Goal: Information Seeking & Learning: Learn about a topic

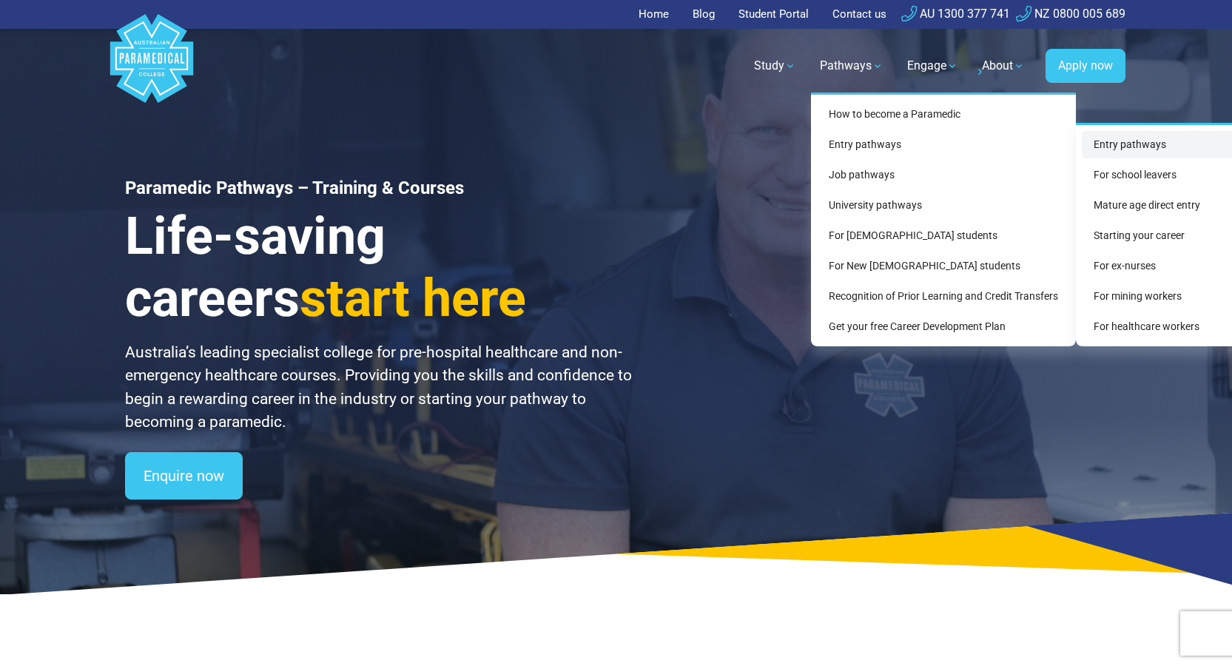
click at [1113, 143] on link "Entry pathways" at bounding box center [1159, 144] width 154 height 27
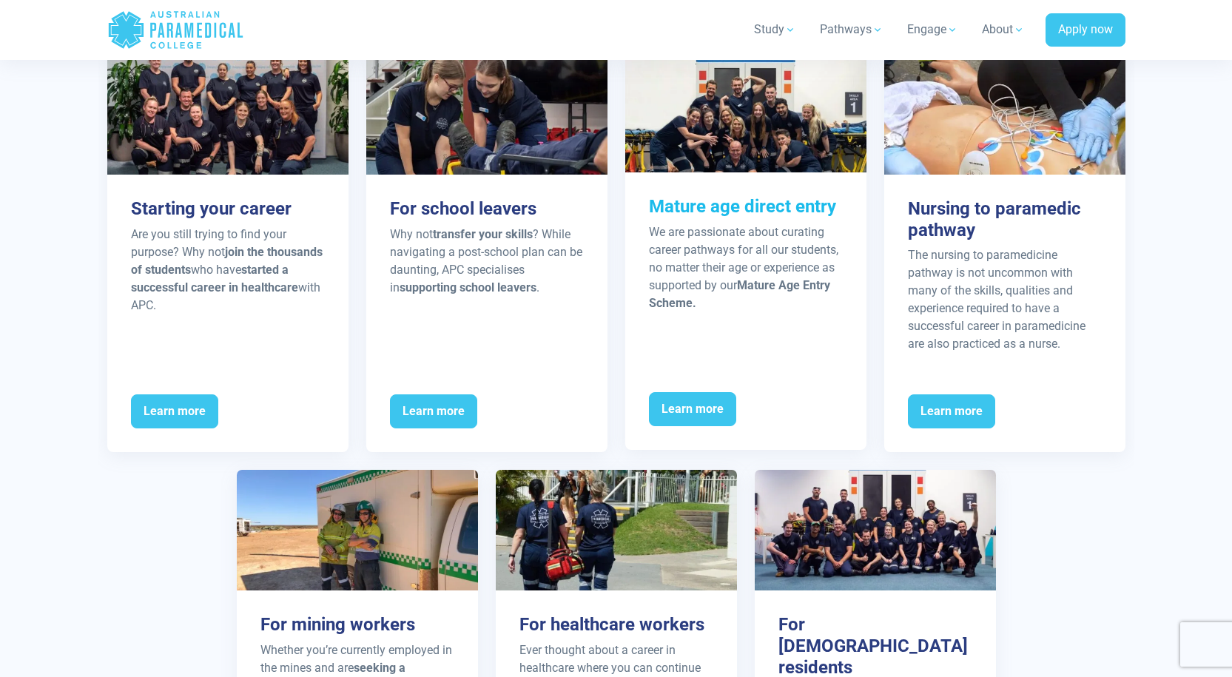
scroll to position [1850, 0]
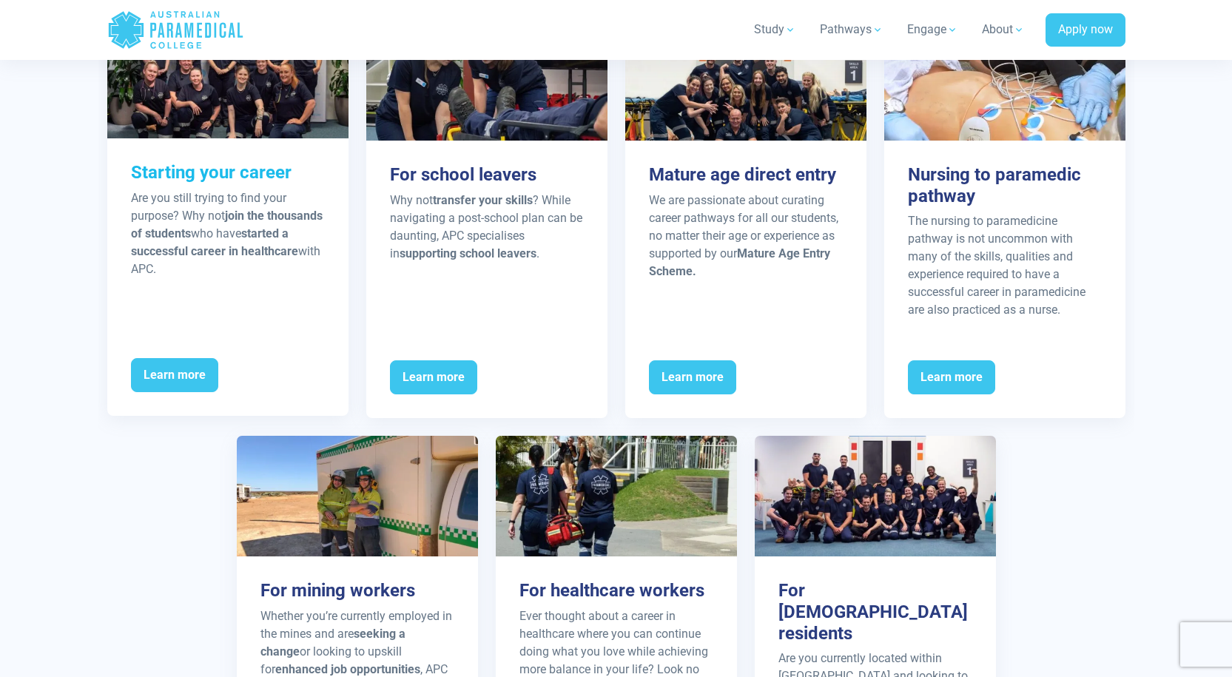
click at [227, 357] on div "Learn more" at bounding box center [227, 384] width 241 height 64
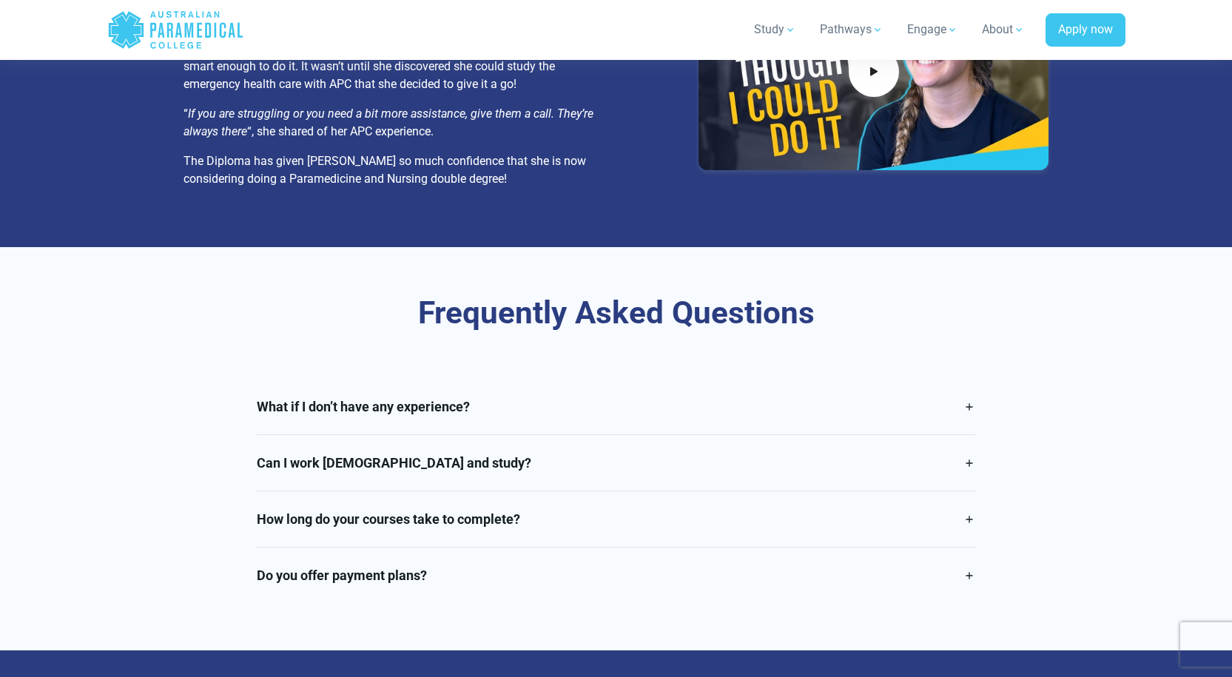
scroll to position [3108, 0]
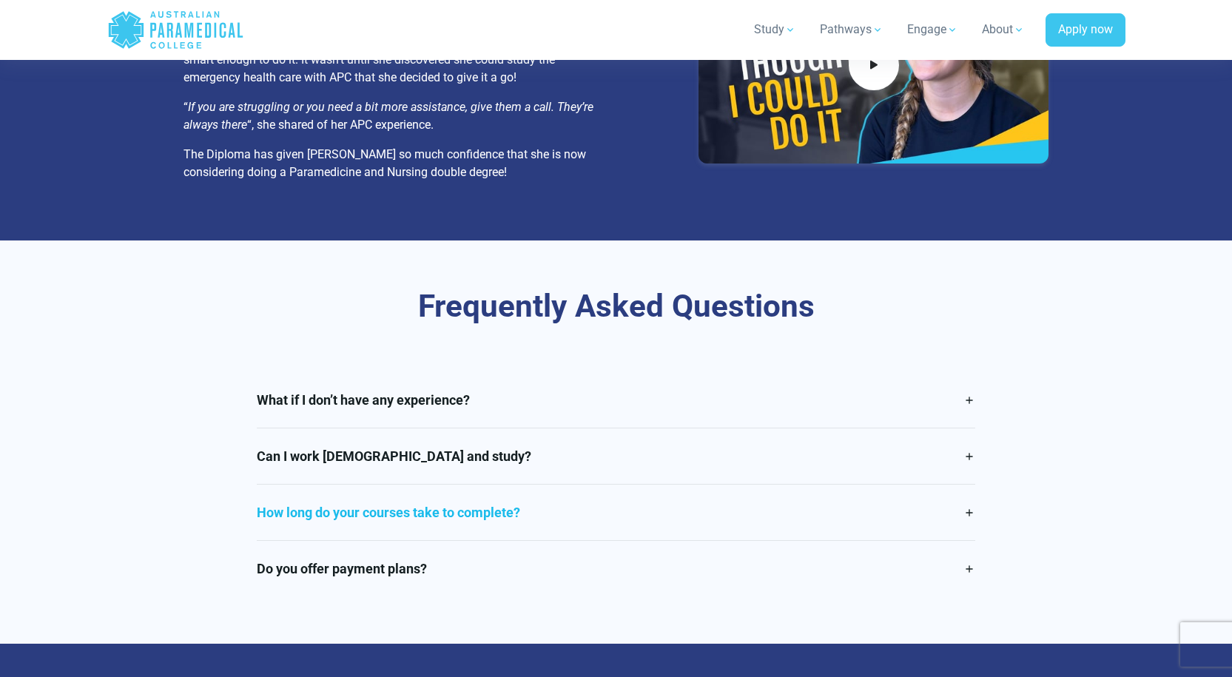
click at [674, 538] on link "How long do your courses take to complete?" at bounding box center [616, 513] width 719 height 56
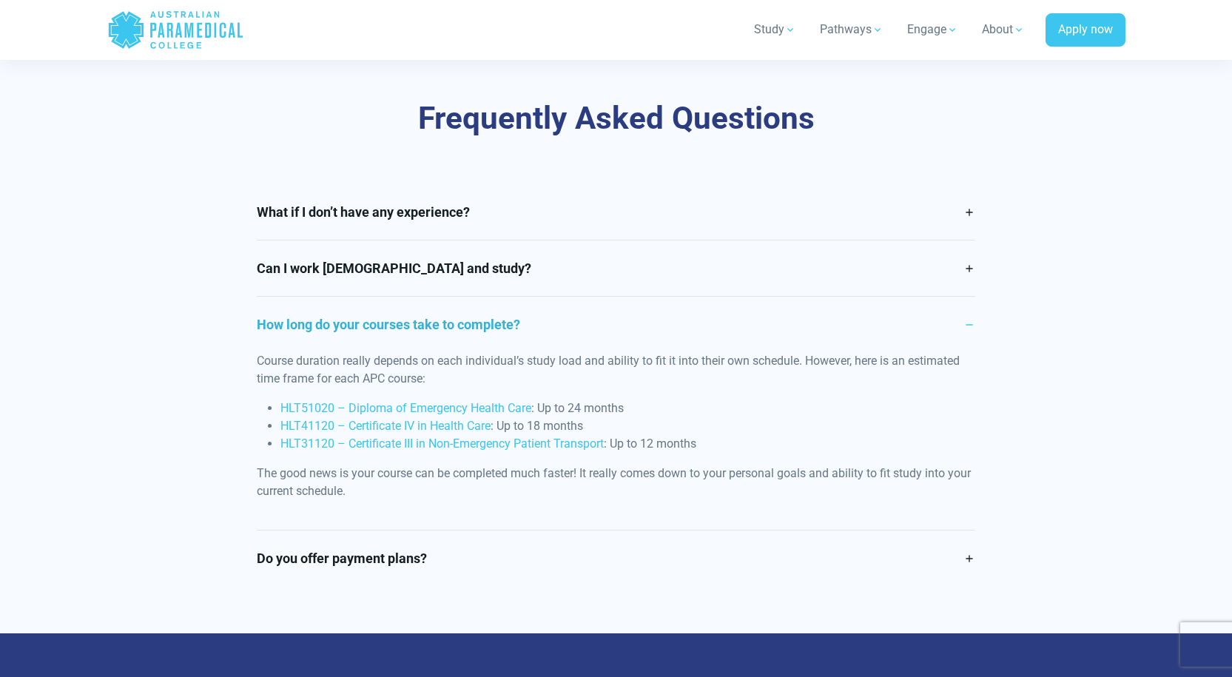
scroll to position [3330, 0]
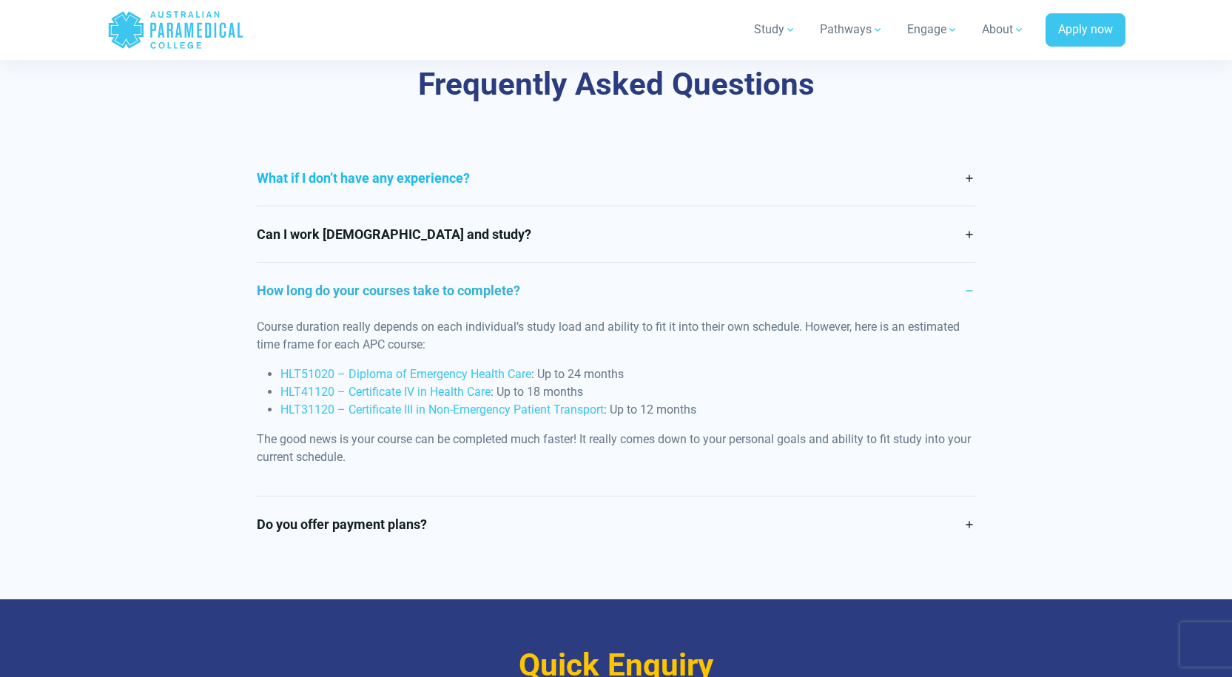
click at [594, 181] on link "What if I don’t have any experience?" at bounding box center [616, 178] width 719 height 56
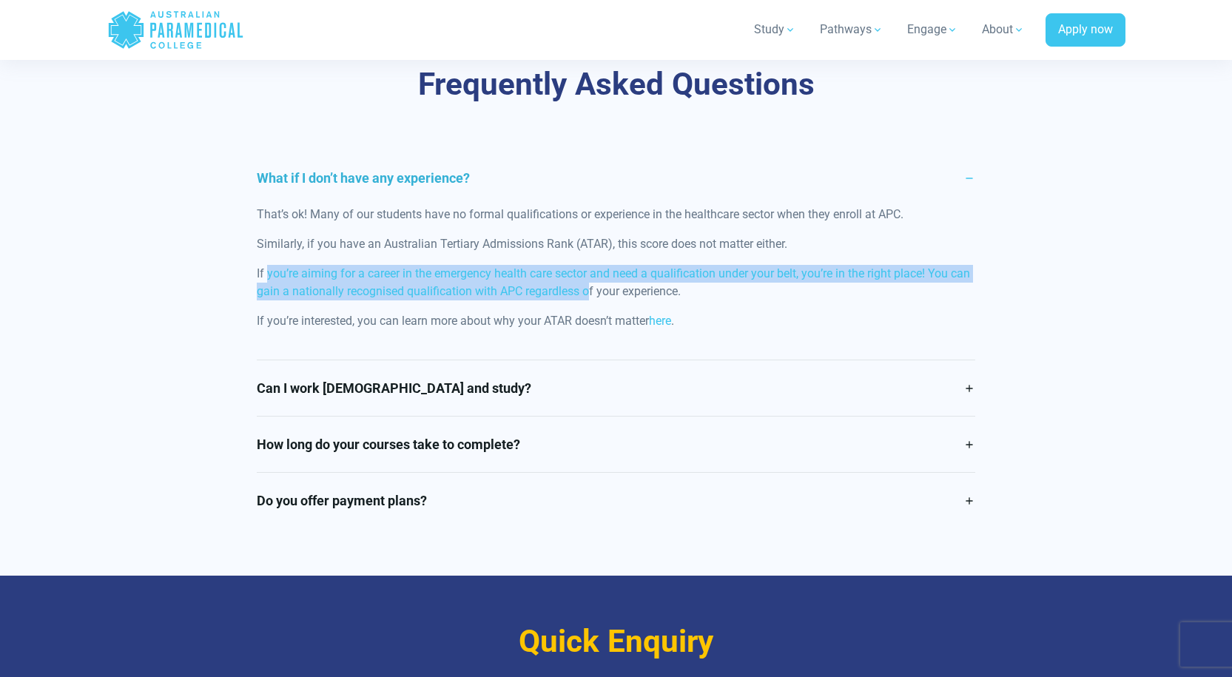
drag, startPoint x: 304, startPoint y: 269, endPoint x: 609, endPoint y: 286, distance: 305.4
click at [609, 286] on p "If you’re aiming for a career in the emergency health care sector and need a qu…" at bounding box center [616, 283] width 719 height 36
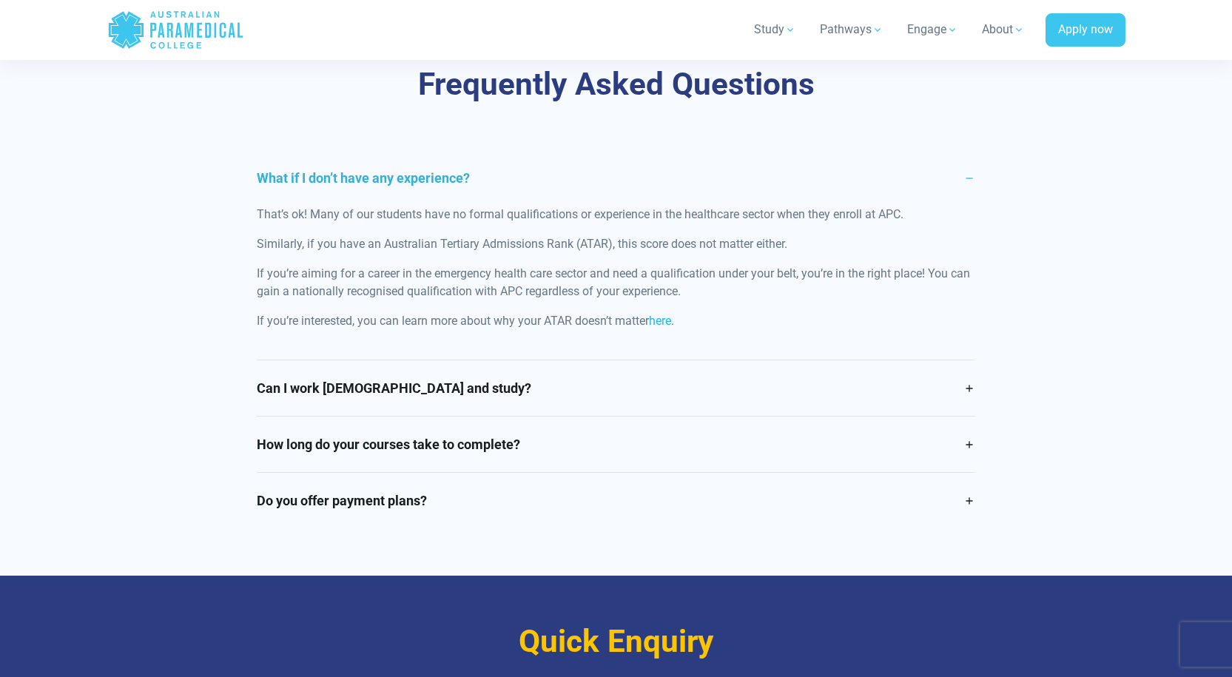
click at [668, 323] on link "here" at bounding box center [660, 321] width 22 height 14
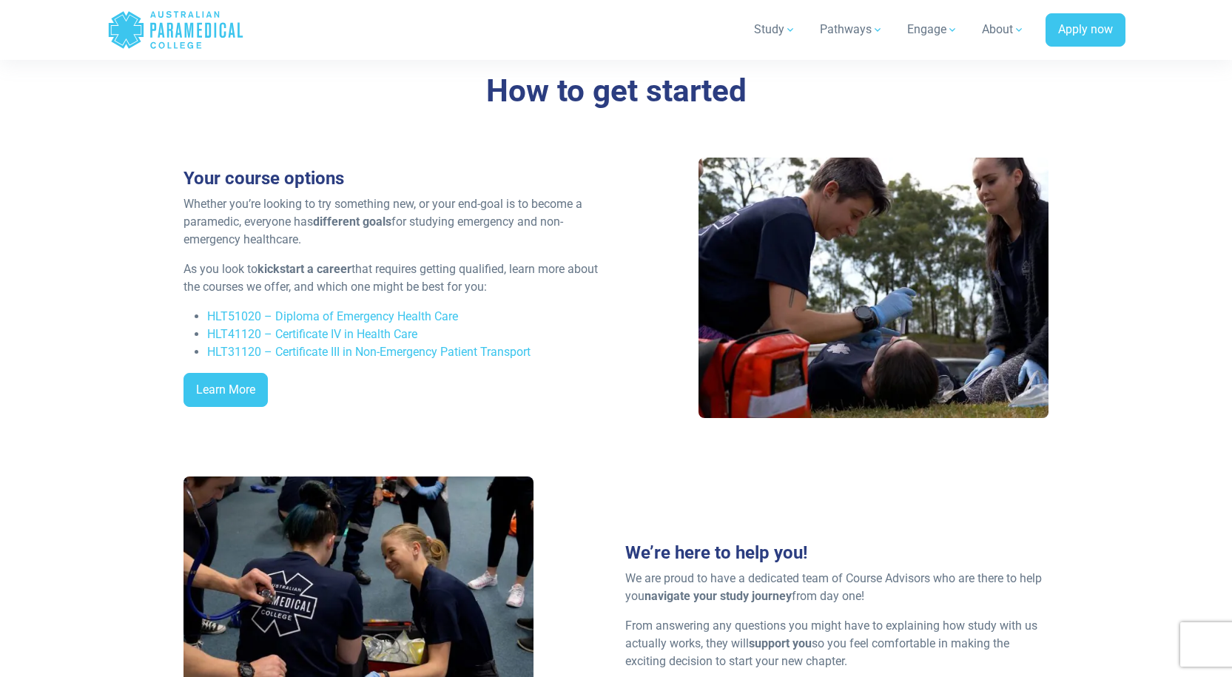
scroll to position [1702, 0]
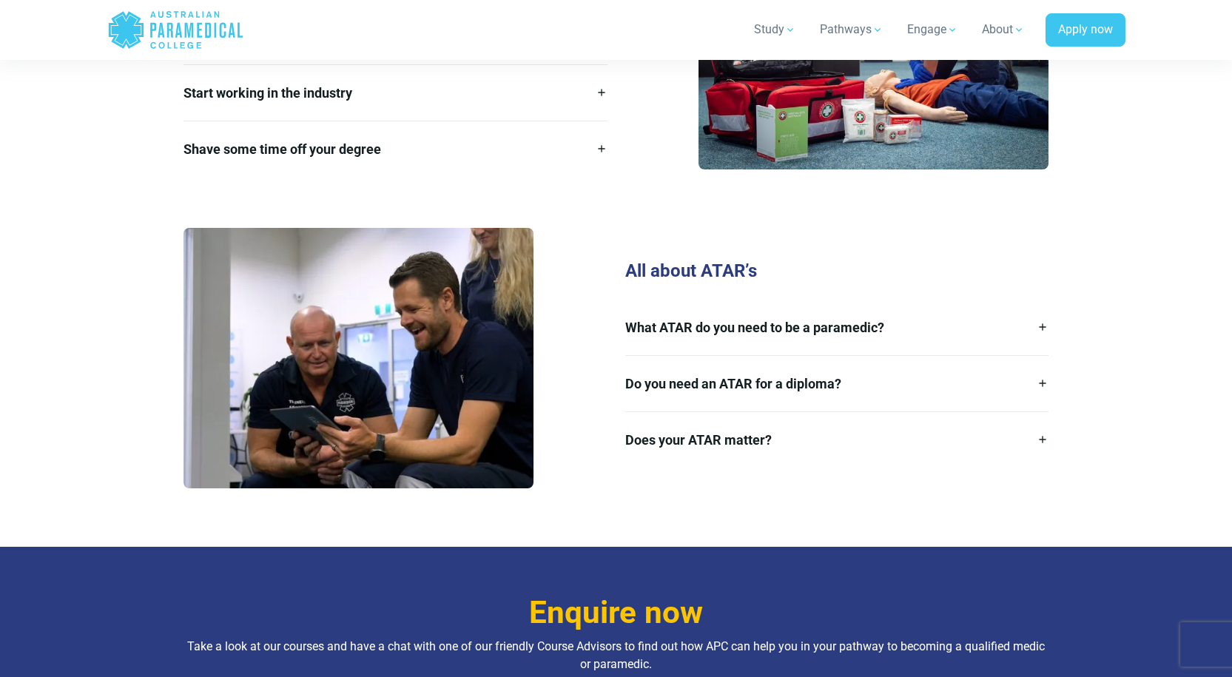
scroll to position [2072, 0]
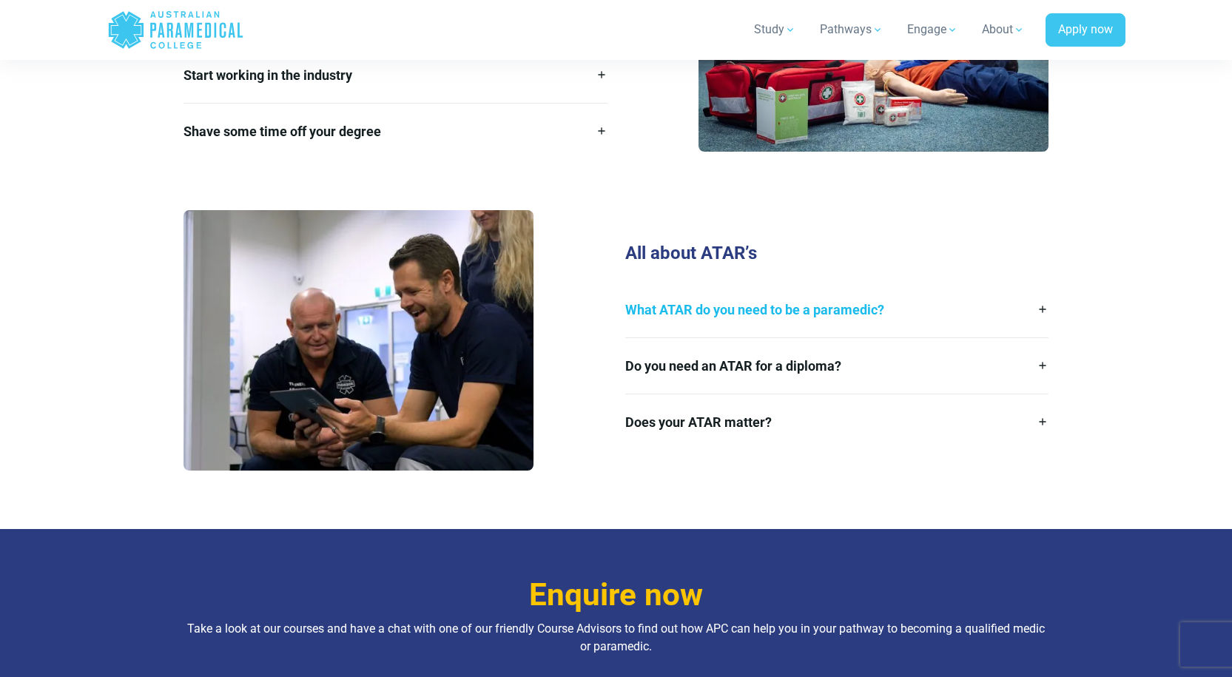
click at [776, 295] on link "What ATAR do you need to be a paramedic?" at bounding box center [837, 310] width 424 height 56
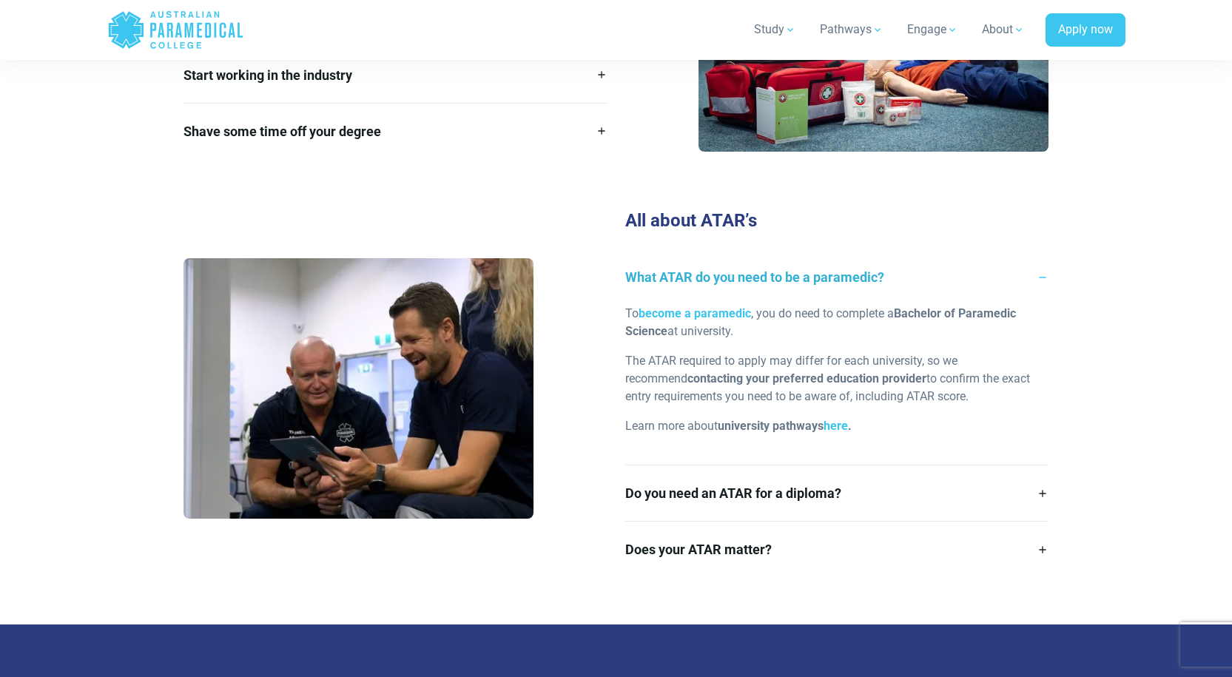
click at [799, 257] on link "What ATAR do you need to be a paramedic?" at bounding box center [837, 277] width 424 height 56
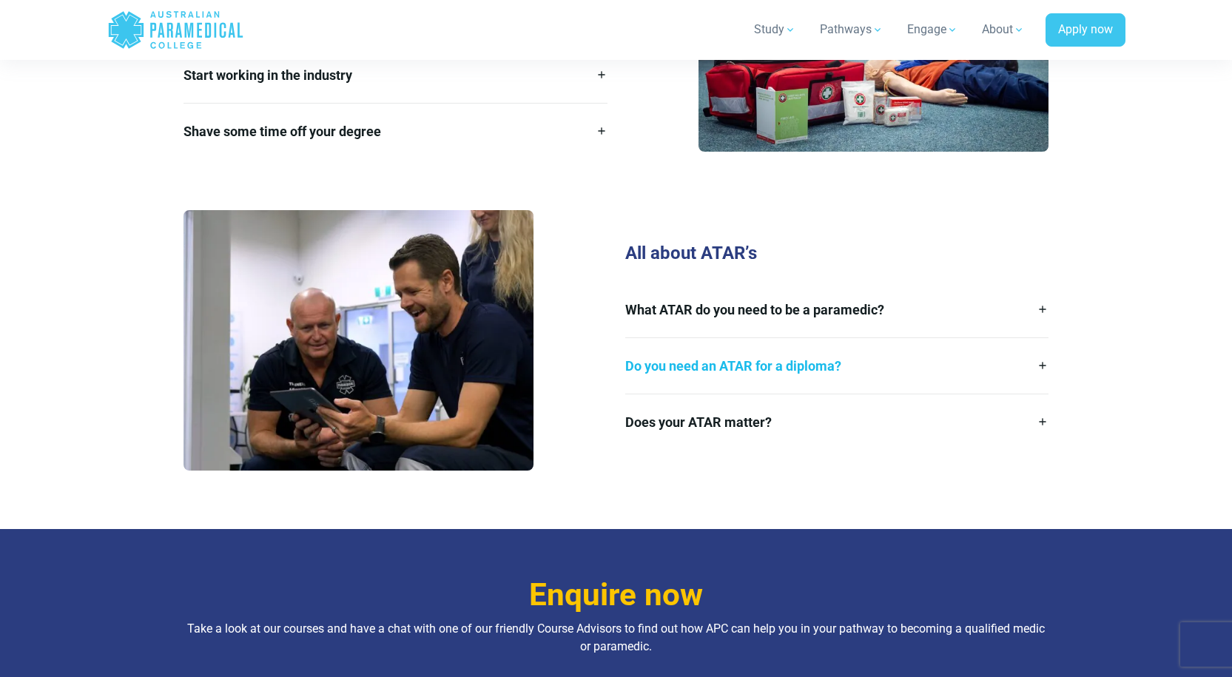
click at [795, 348] on link "Do you need an ATAR for a diploma?" at bounding box center [837, 366] width 424 height 56
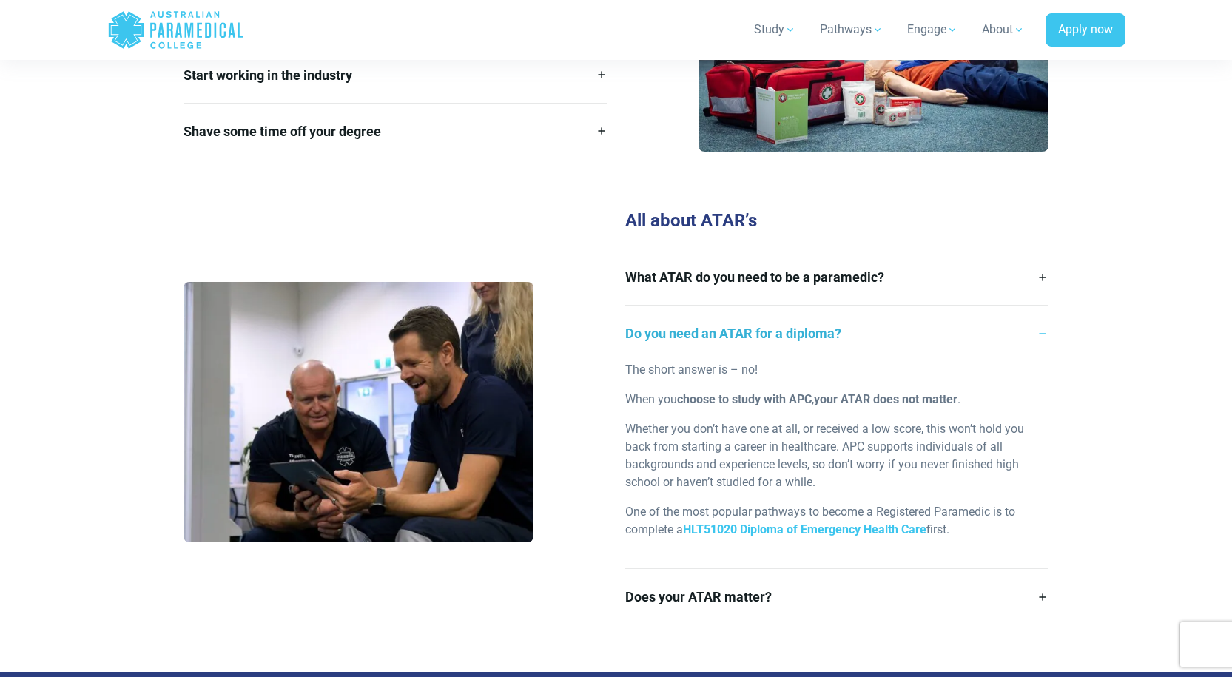
click at [797, 316] on link "Do you need an ATAR for a diploma?" at bounding box center [837, 334] width 424 height 56
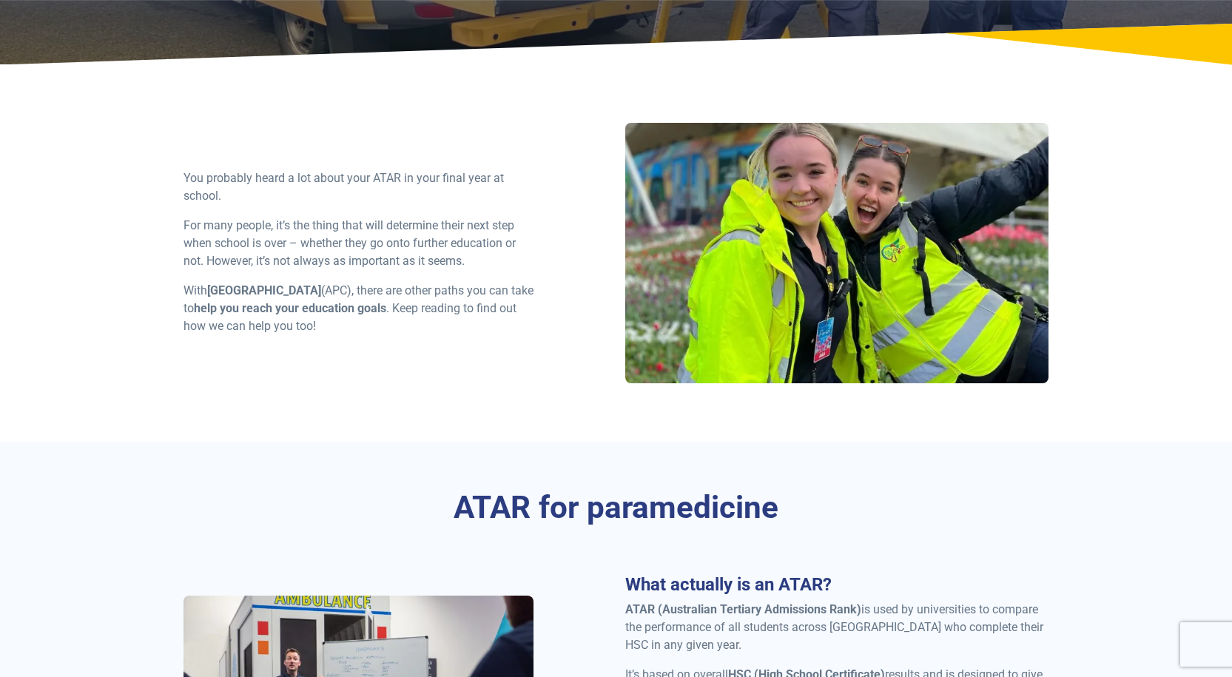
scroll to position [0, 0]
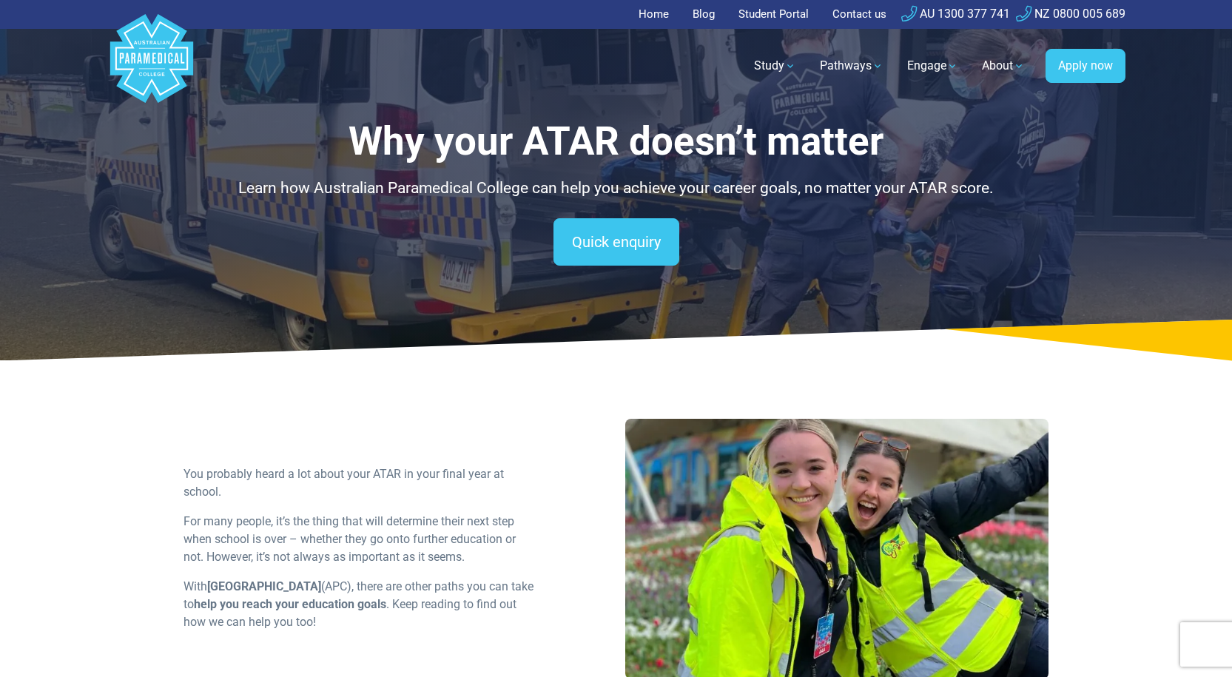
click at [150, 73] on polygon "Australian Paramedical College" at bounding box center [151, 58] width 83 height 89
